Goal: Information Seeking & Learning: Find contact information

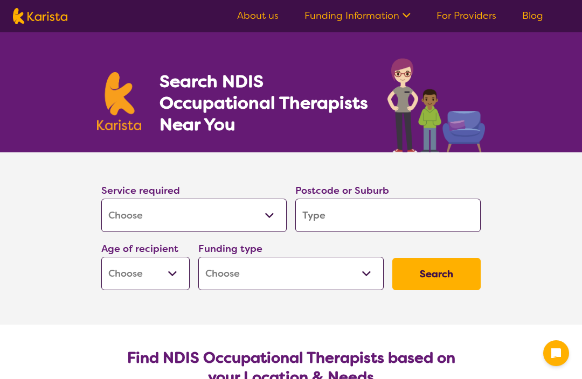
select select "[MEDICAL_DATA]"
click at [392, 217] on input "search" at bounding box center [387, 215] width 185 height 33
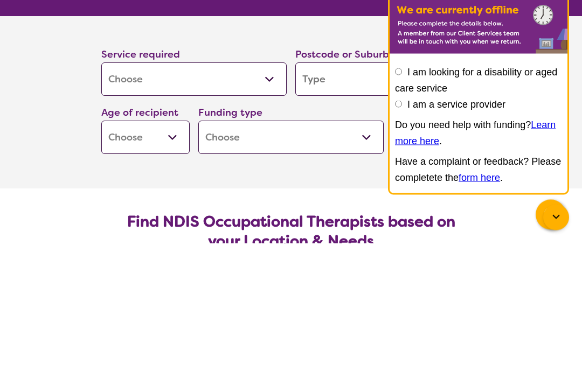
type input "6"
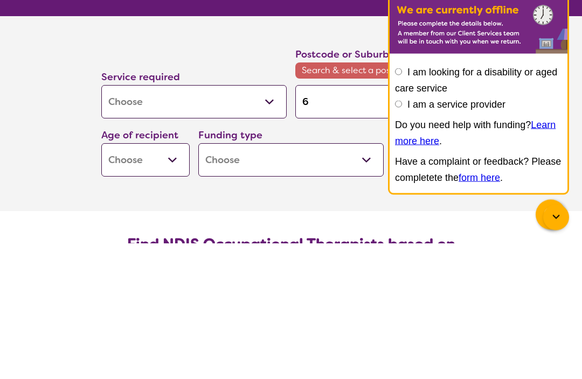
type input "60"
type input "601"
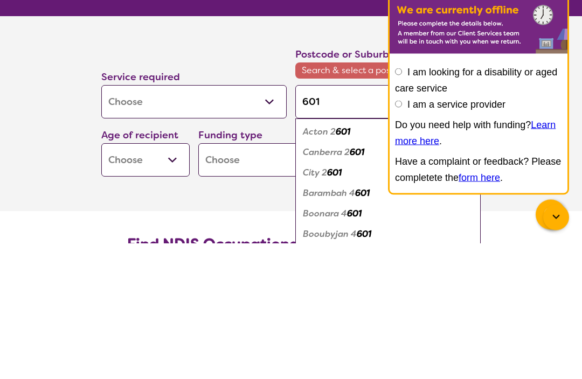
type input "6019"
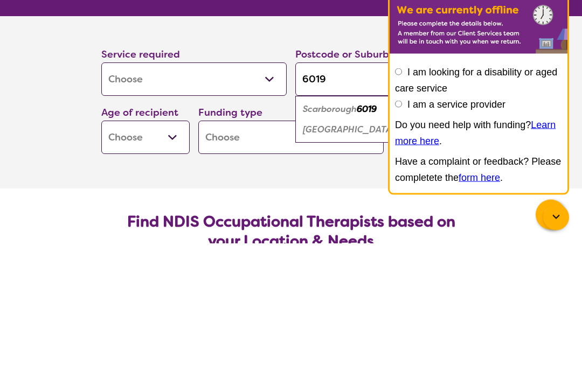
type input "6019"
click at [360, 260] on em "[GEOGRAPHIC_DATA]" at bounding box center [349, 265] width 92 height 11
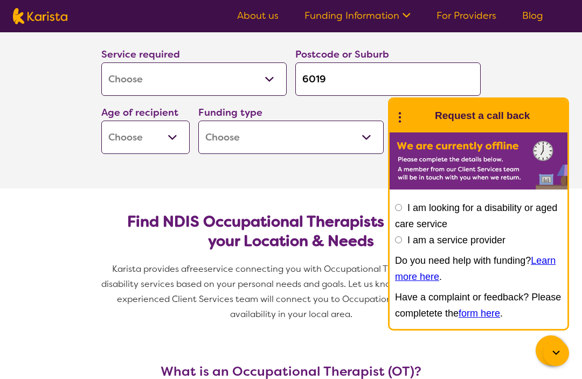
click at [180, 135] on select "Early Childhood - 0 to 9 Child - 10 to 11 Adolescent - 12 to 17 Adult - 18 to 6…" at bounding box center [145, 137] width 88 height 33
select select "AD"
click at [331, 138] on select "Home Care Package (HCP) National Disability Insurance Scheme (NDIS) I don't know" at bounding box center [290, 137] width 185 height 33
select select "i-don-t-know"
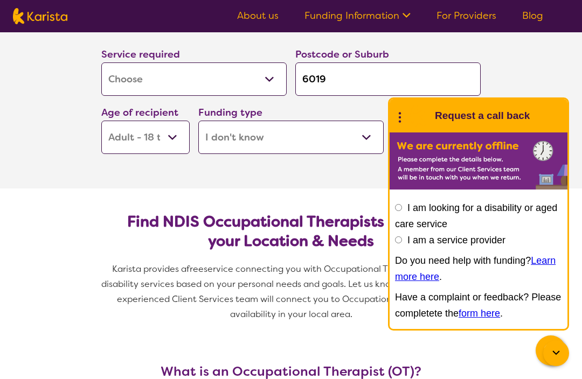
select select "i-don-t-know"
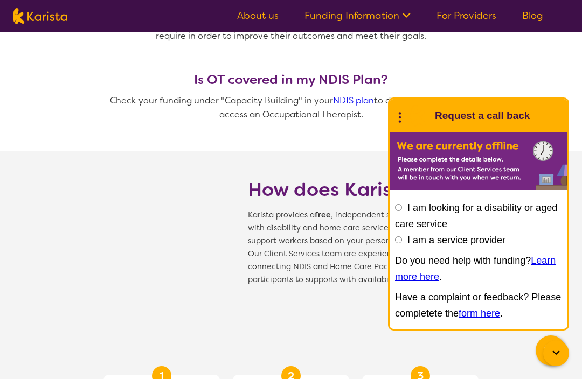
scroll to position [919, 0]
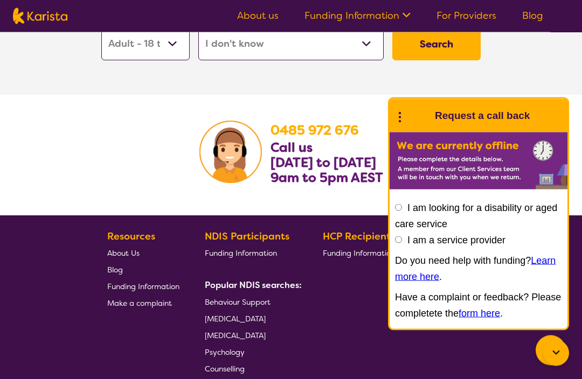
scroll to position [1808, 0]
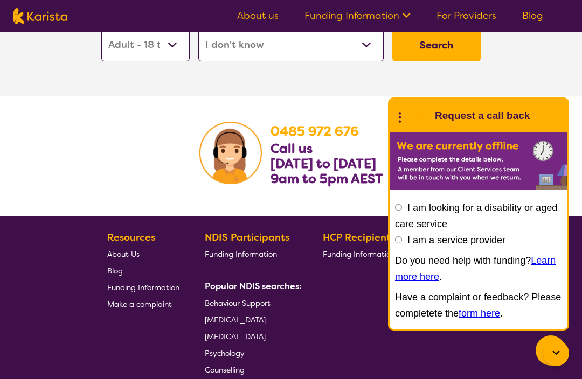
click at [455, 60] on button "Search" at bounding box center [436, 45] width 88 height 32
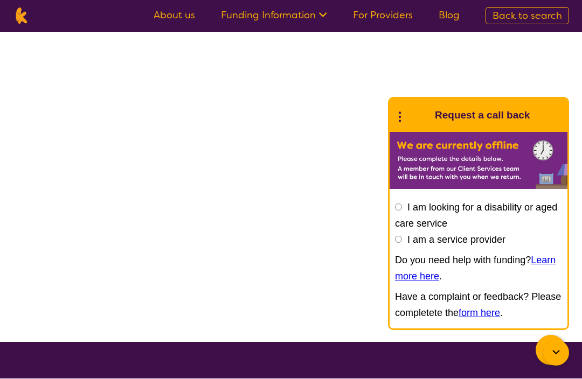
scroll to position [1, 0]
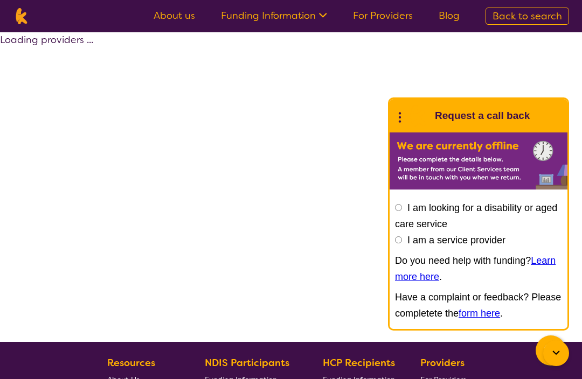
select select "[MEDICAL_DATA]"
select select "AD"
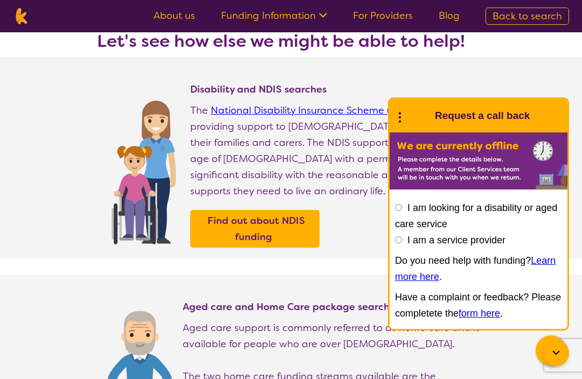
scroll to position [0, 0]
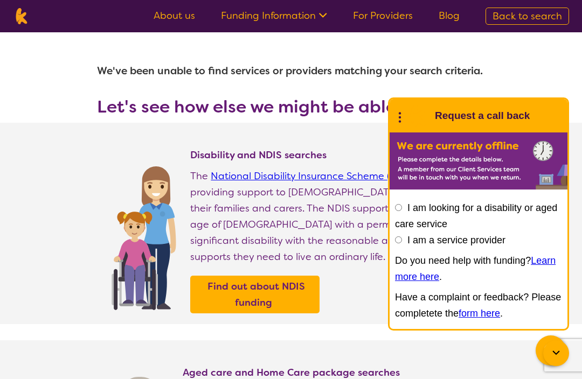
scroll to position [1843, 0]
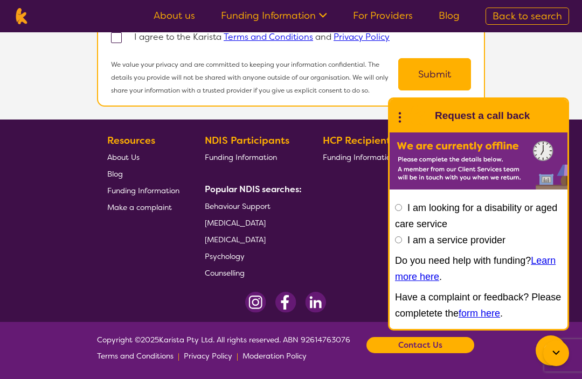
select select "[MEDICAL_DATA]"
select select "AD"
select select "i-don-t-know"
select select "[MEDICAL_DATA]"
select select "AD"
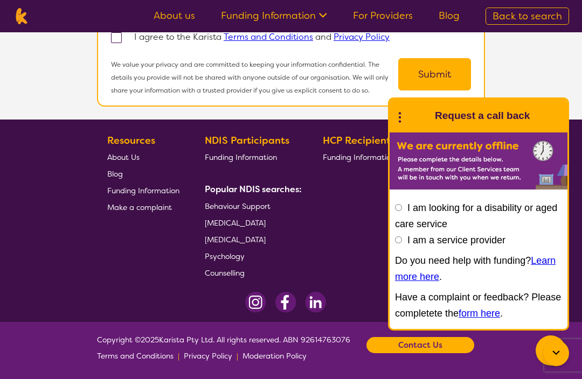
select select "i-don-t-know"
